Goal: Task Accomplishment & Management: Use online tool/utility

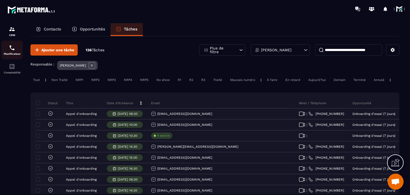
click at [9, 52] on div "Planificateur" at bounding box center [11, 50] width 21 height 11
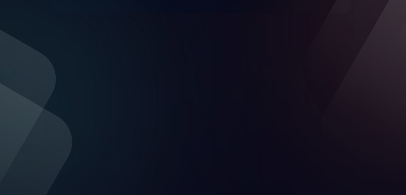
scroll to position [77, 0]
